Goal: Transaction & Acquisition: Subscribe to service/newsletter

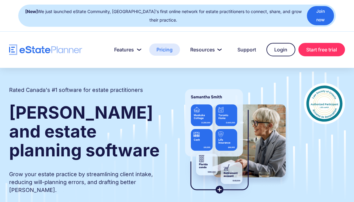
click at [166, 51] on link "Pricing" at bounding box center [164, 50] width 31 height 12
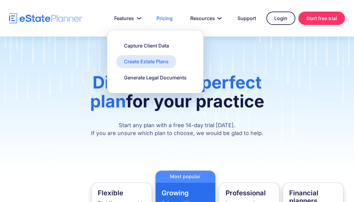
click at [139, 61] on div "Create Estate Plans" at bounding box center [146, 61] width 45 height 7
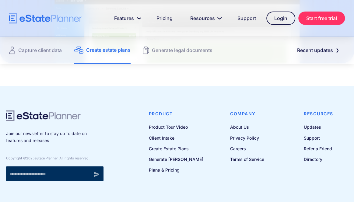
scroll to position [897, 0]
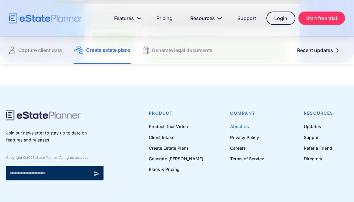
click at [241, 123] on link "About Us" at bounding box center [247, 127] width 34 height 8
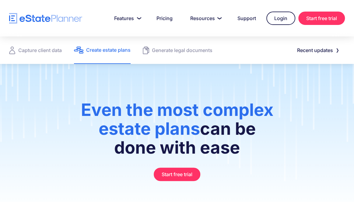
scroll to position [792, 0]
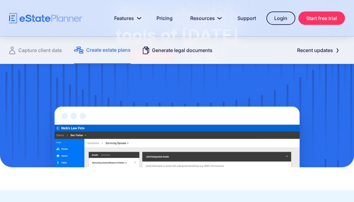
click at [212, 50] on div "Generate legal documents" at bounding box center [182, 50] width 61 height 9
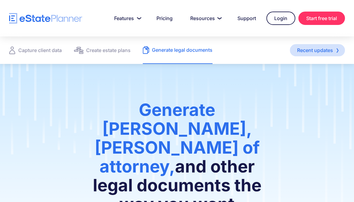
click at [311, 50] on div "Recent updates" at bounding box center [315, 50] width 36 height 9
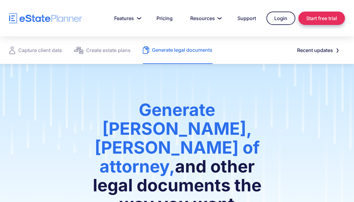
click at [323, 16] on link "Start free trial" at bounding box center [321, 18] width 47 height 13
